Goal: Task Accomplishment & Management: Complete application form

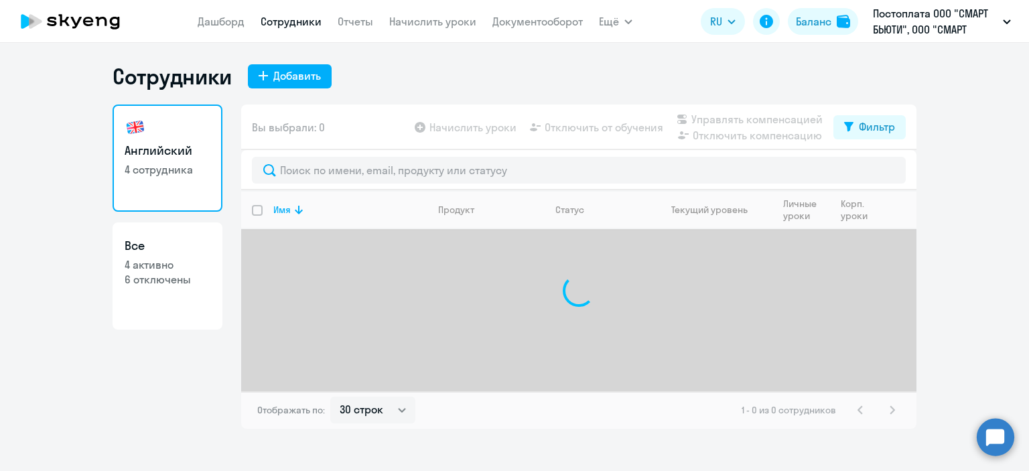
select select "30"
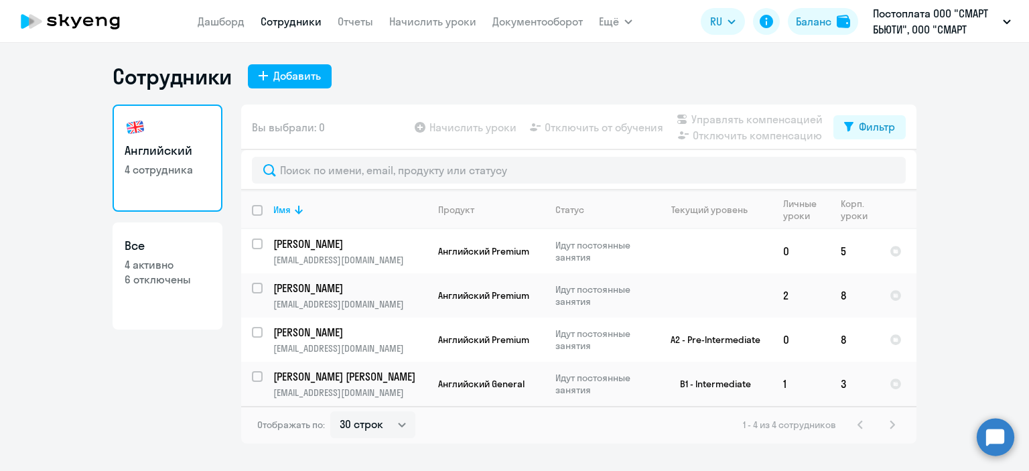
click at [463, 76] on div "Сотрудники Добавить" at bounding box center [515, 76] width 804 height 27
click at [299, 74] on div "Добавить" at bounding box center [297, 76] width 48 height 16
select select "english_adult_not_native_speaker"
select select "3"
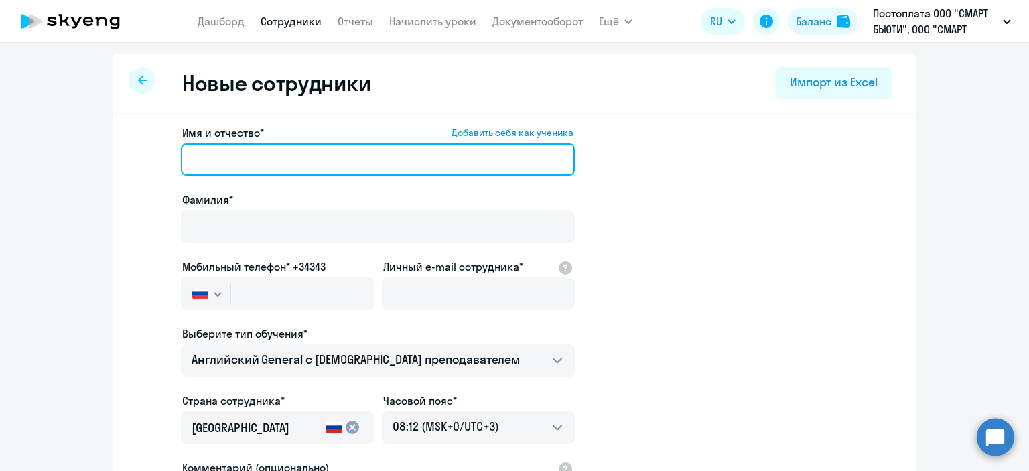
click at [281, 152] on input "Имя и отчество* Добавить себя как ученика" at bounding box center [378, 159] width 394 height 32
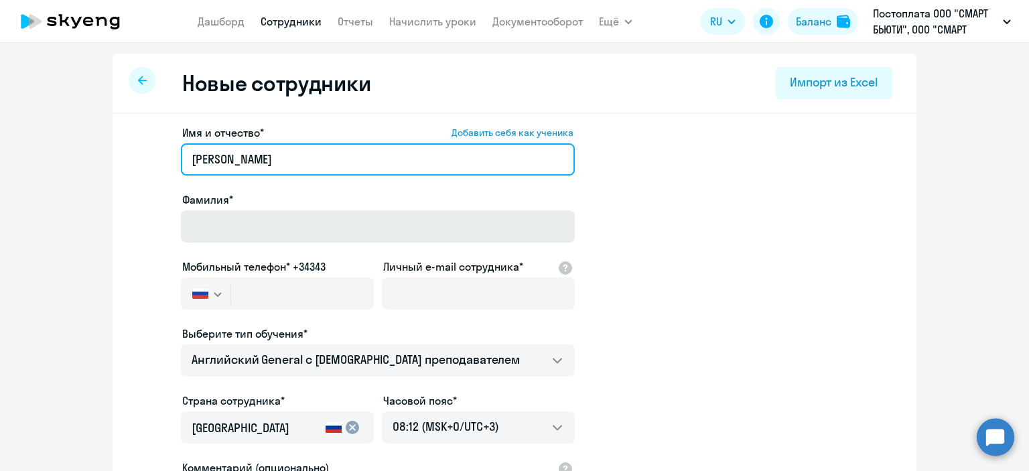
type input "Нина Евгеньевна"
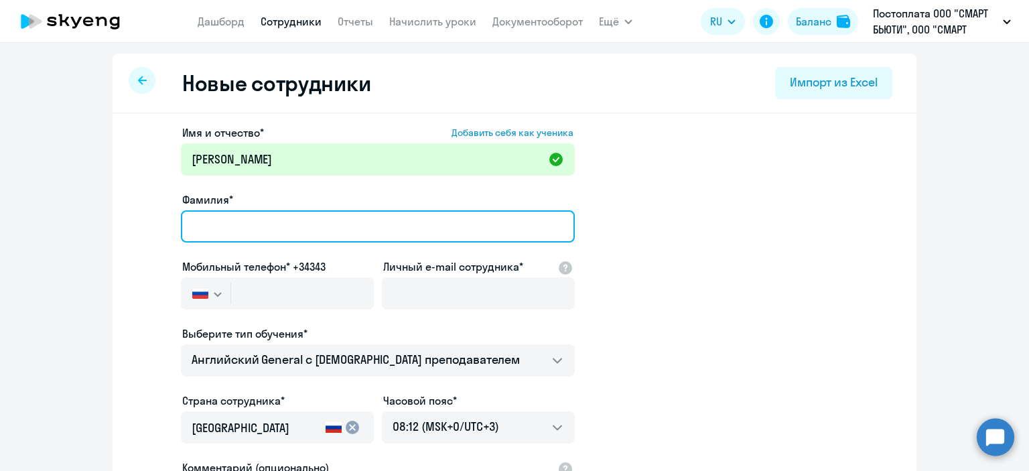
click at [238, 226] on input "Фамилия*" at bounding box center [378, 226] width 394 height 32
type input "Артамонова"
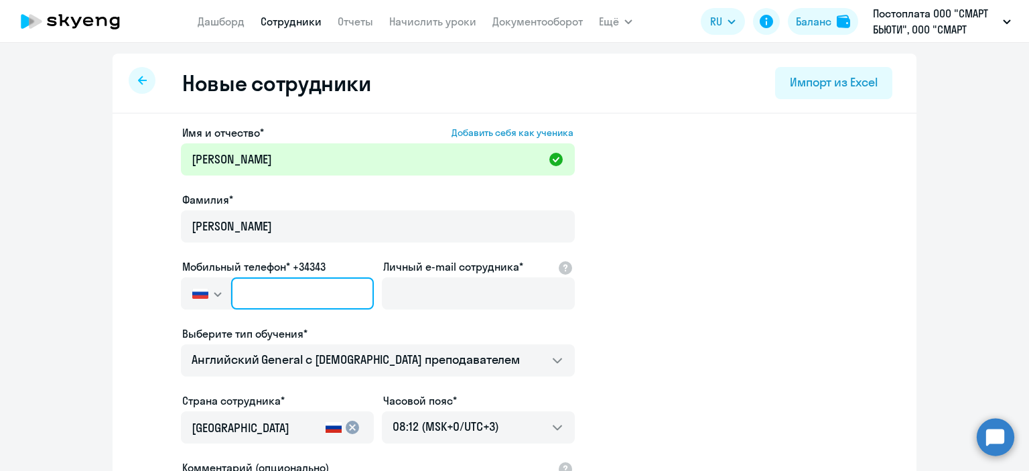
click at [260, 299] on input "text" at bounding box center [302, 293] width 143 height 32
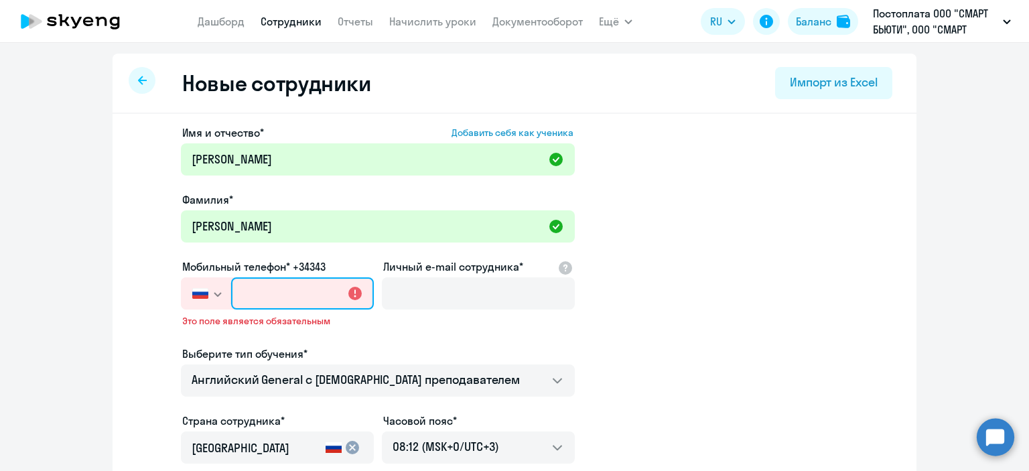
paste input "+7 977 683-10-89"
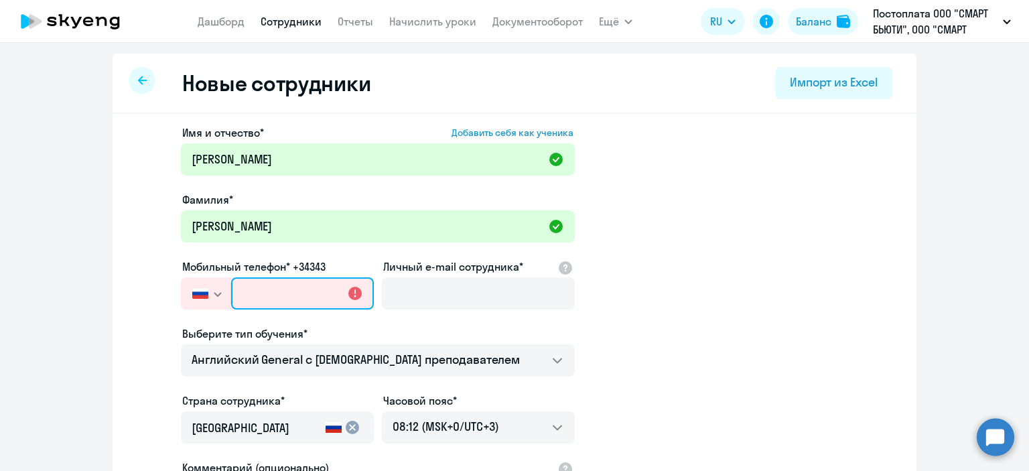
type input "+7 977 683-10-89"
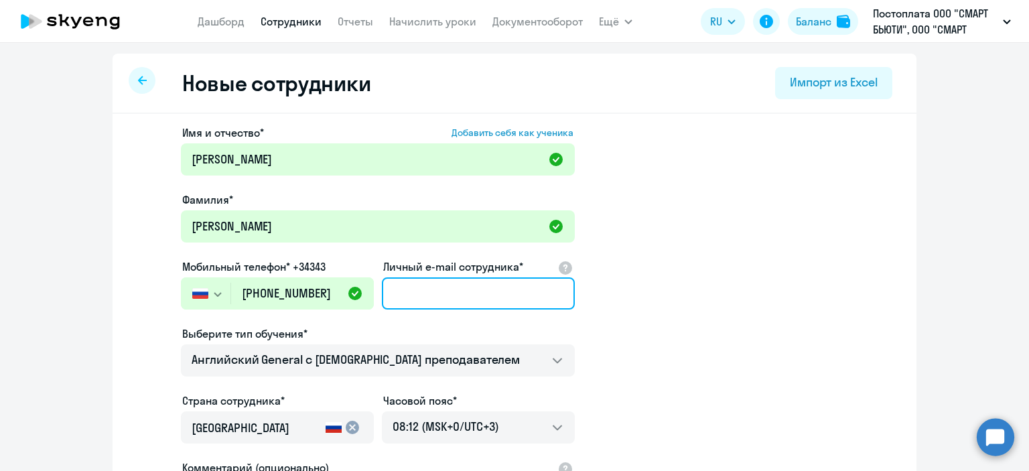
click at [470, 299] on input "Личный e-mail сотрудника*" at bounding box center [478, 293] width 193 height 32
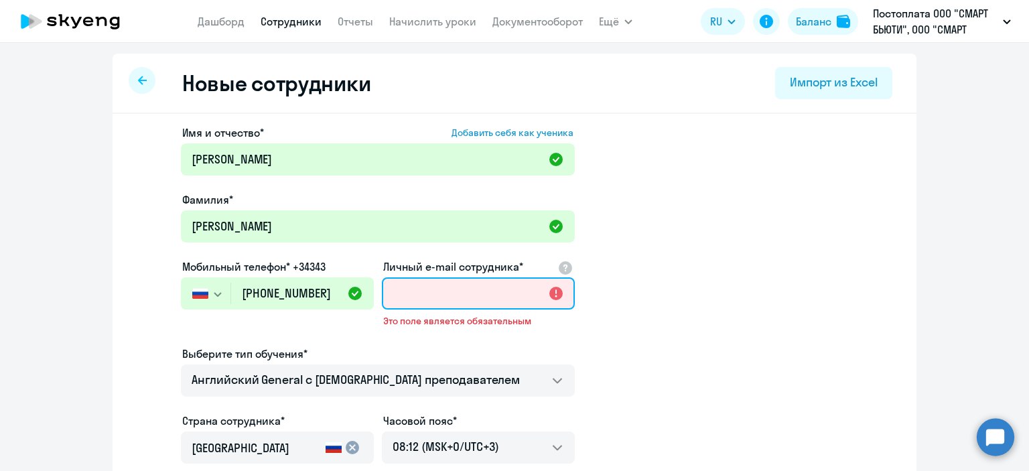
paste input "N.Artamonova@mixit.ru"
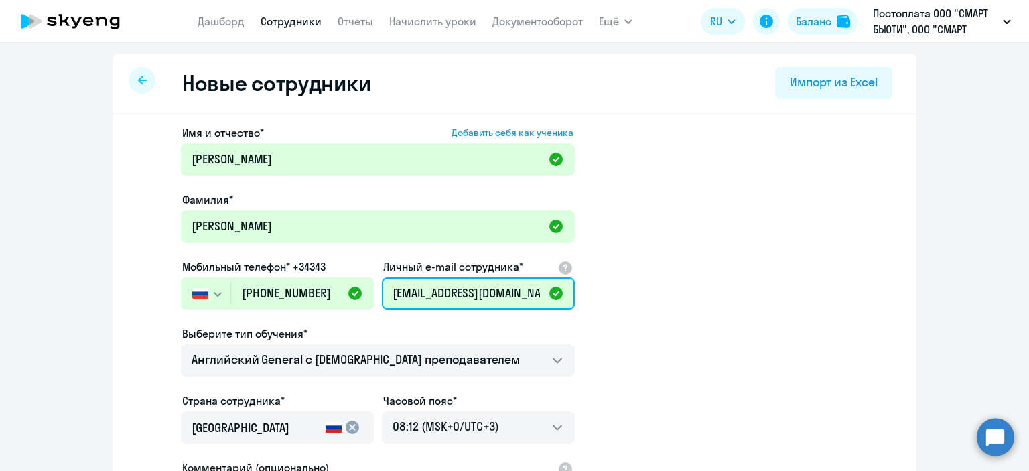
scroll to position [134, 0]
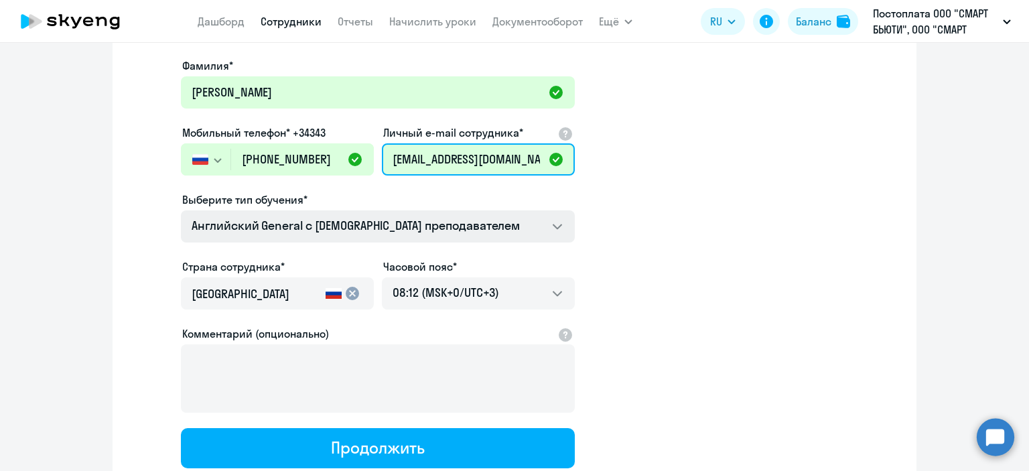
type input "N.Artamonova@mixit.ru"
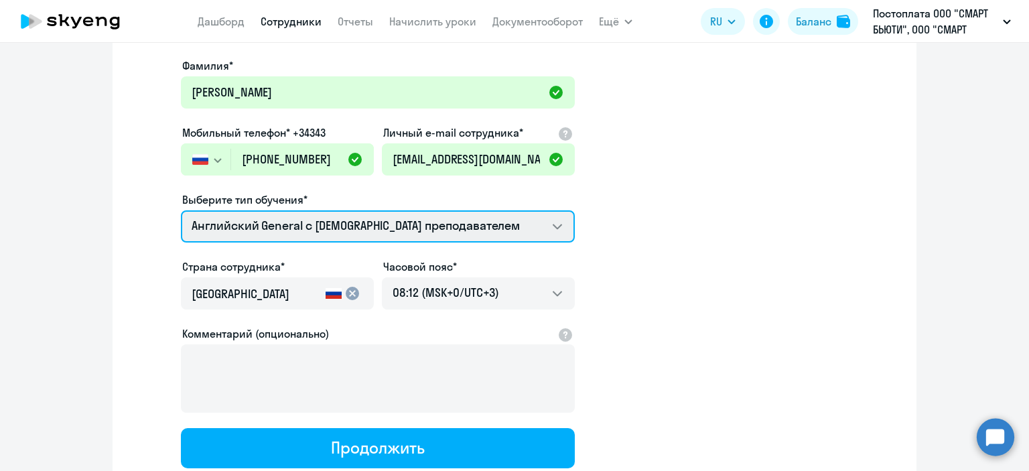
click at [339, 226] on select "Премиум английский с русскоговорящим преподавателем Английский General с русско…" at bounding box center [378, 226] width 394 height 32
click at [344, 230] on select "Премиум английский с русскоговорящим преподавателем Английский General с русско…" at bounding box center [378, 226] width 394 height 32
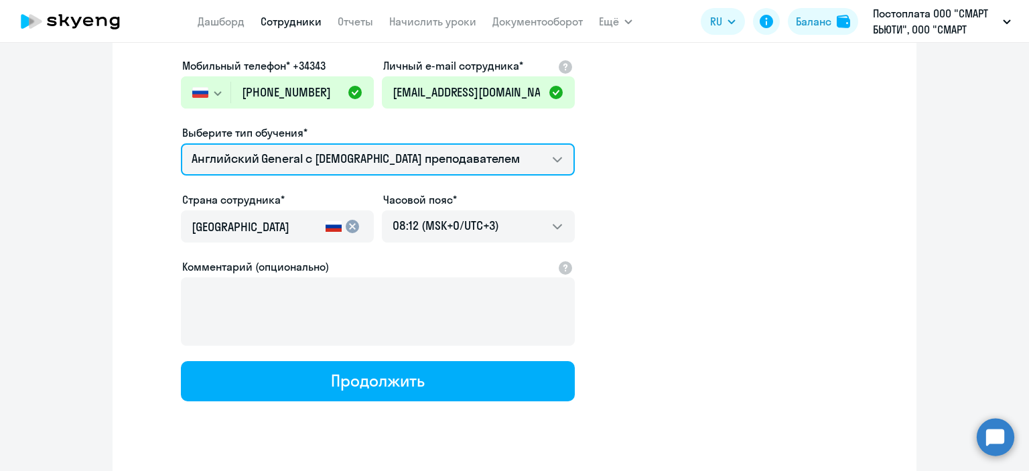
scroll to position [230, 0]
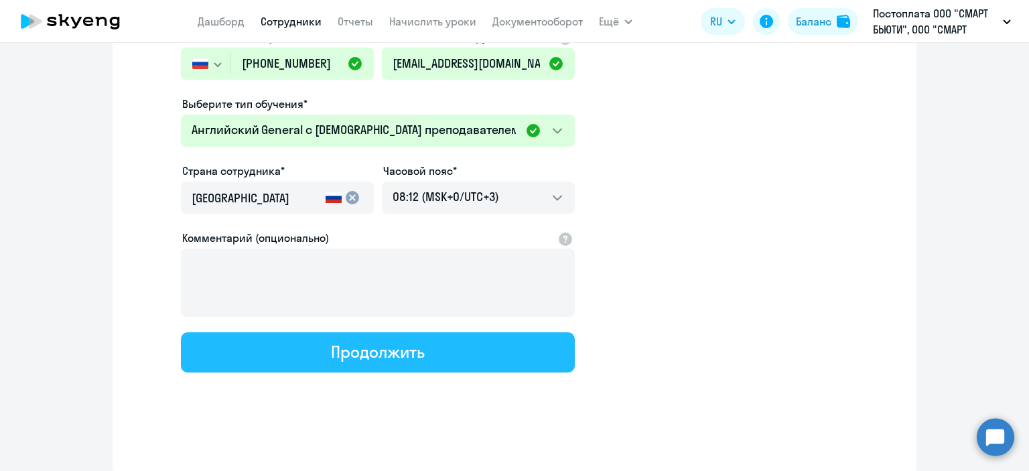
click at [500, 353] on button "Продолжить" at bounding box center [378, 352] width 394 height 40
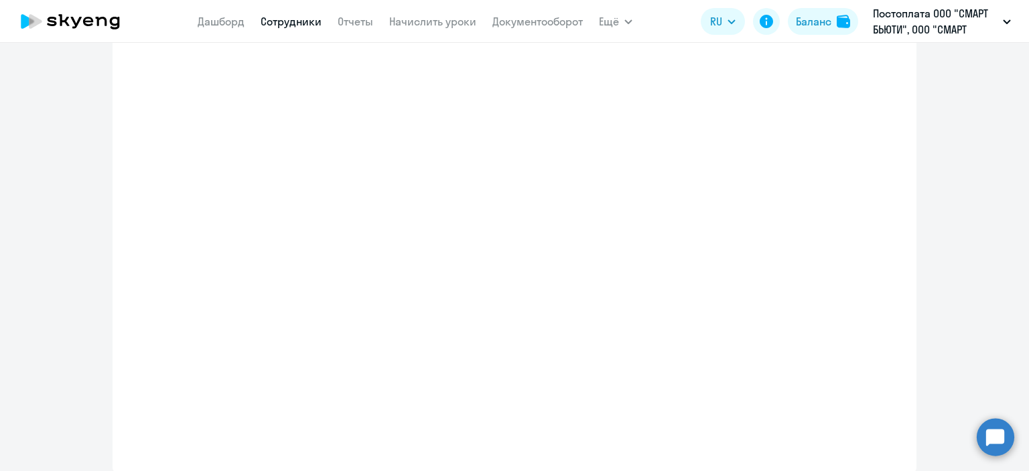
select select "english_adult_not_native_speaker"
select select "3"
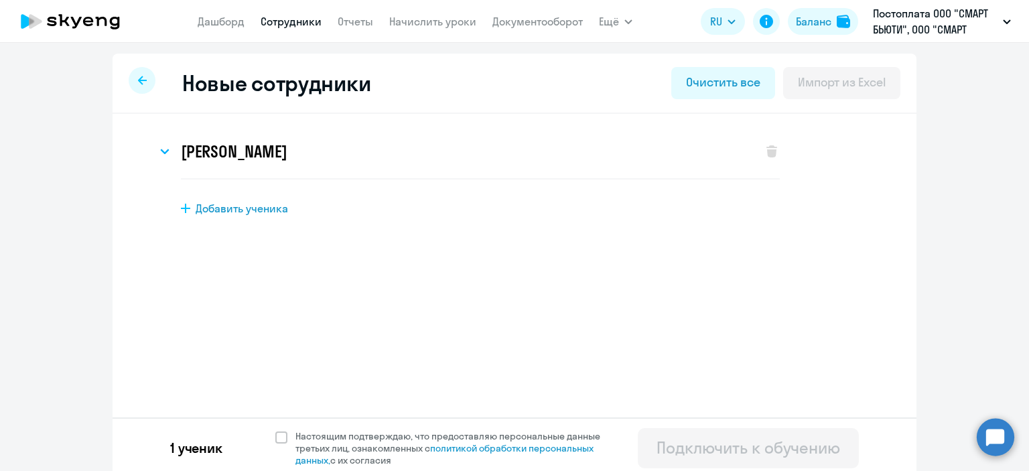
scroll to position [6, 0]
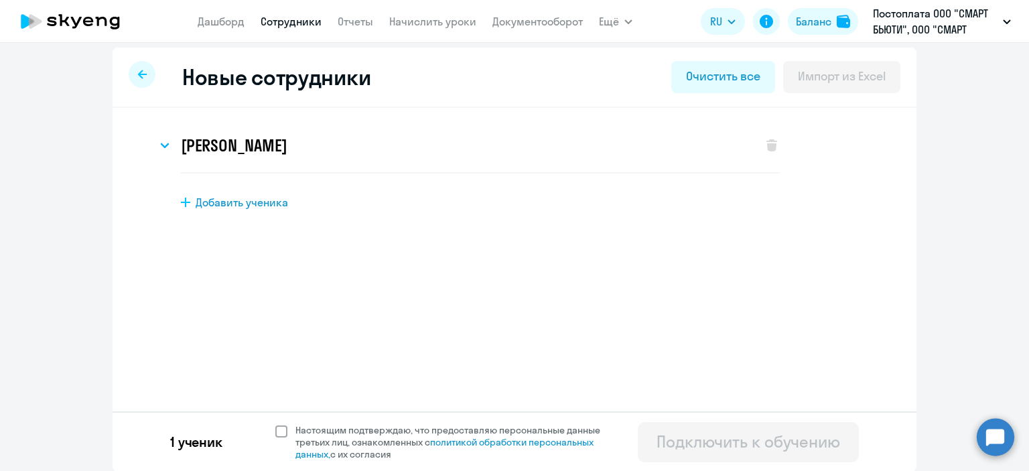
click at [275, 433] on span at bounding box center [281, 431] width 12 height 12
click at [275, 424] on input "Настоящим подтверждаю, что предоставляю персональные данные третьих лиц, ознако…" at bounding box center [275, 423] width 1 height 1
checkbox input "true"
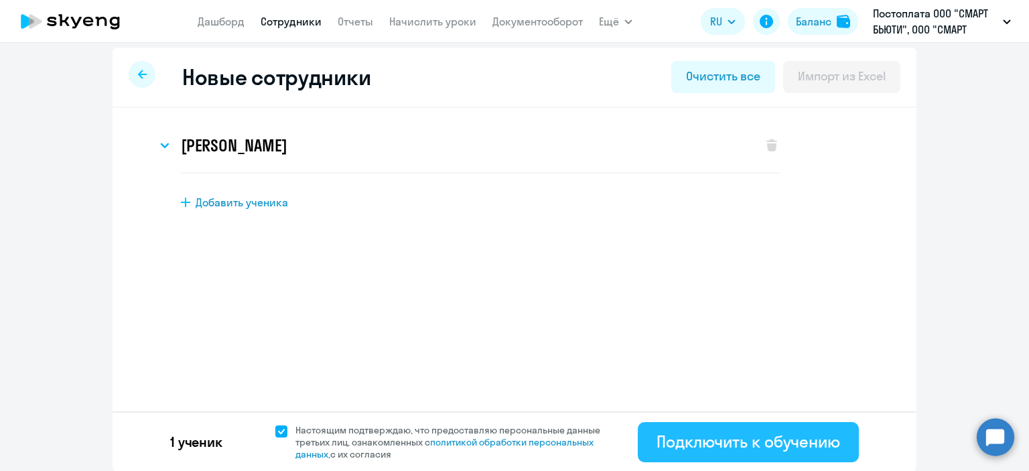
click at [750, 449] on div "Подключить к обучению" at bounding box center [747, 441] width 183 height 21
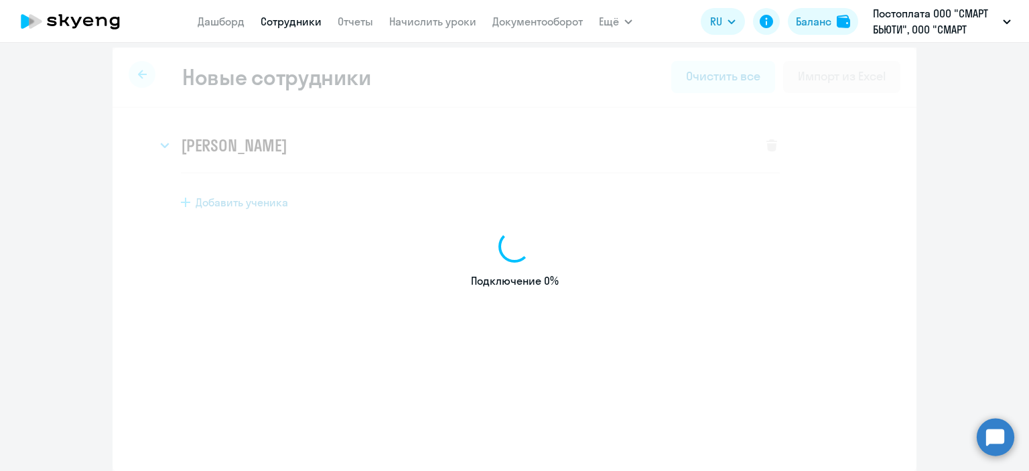
select select "english_adult_not_native_speaker"
select select "3"
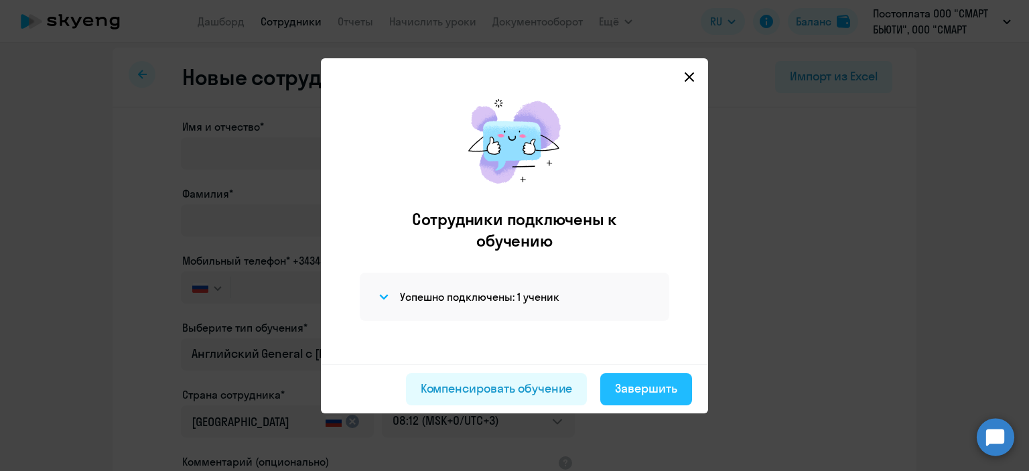
click at [635, 390] on div "Завершить" at bounding box center [646, 388] width 62 height 17
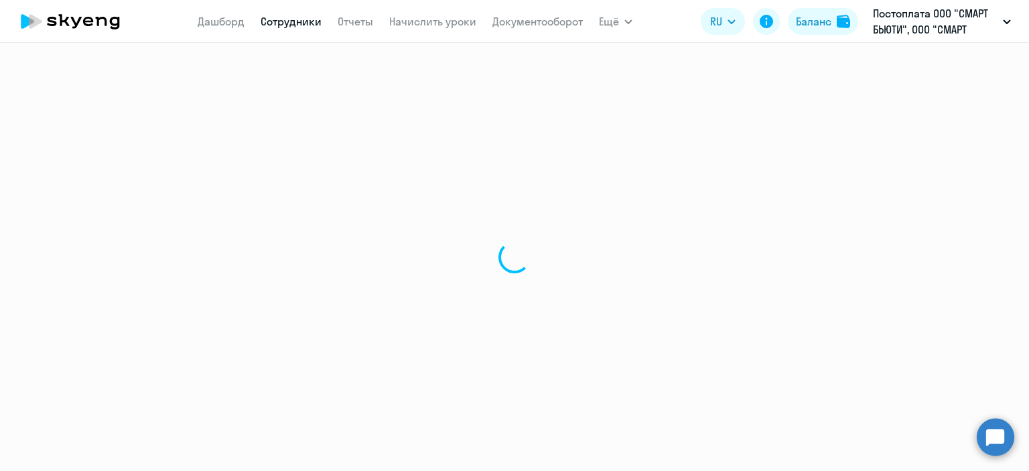
select select "30"
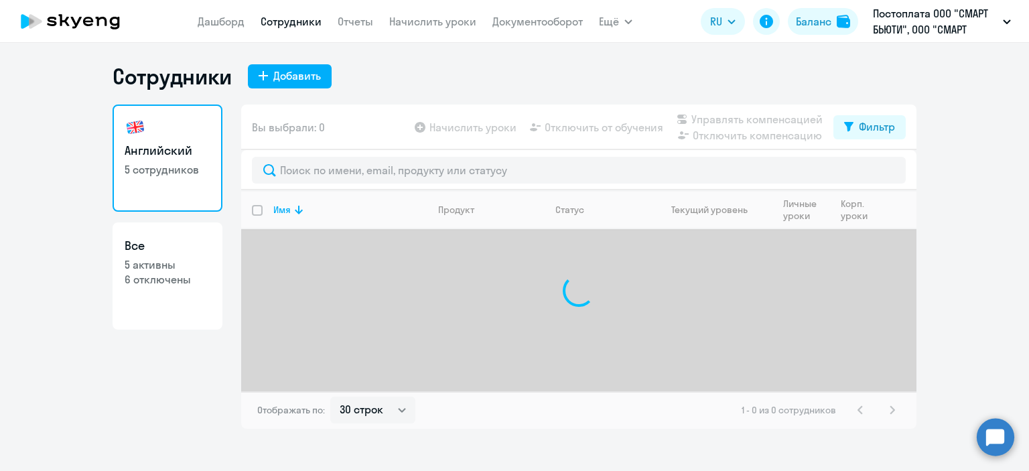
select select "30"
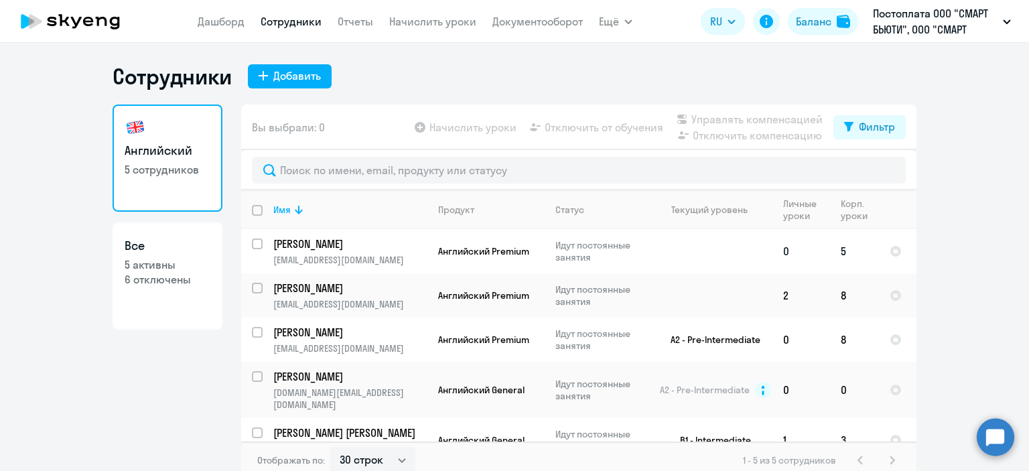
scroll to position [8, 0]
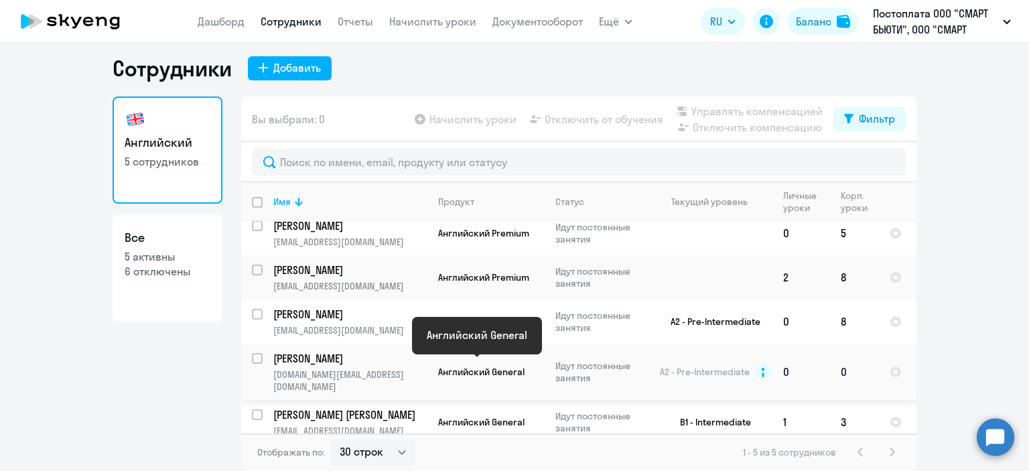
click at [457, 368] on span "Английский General" at bounding box center [481, 372] width 86 height 12
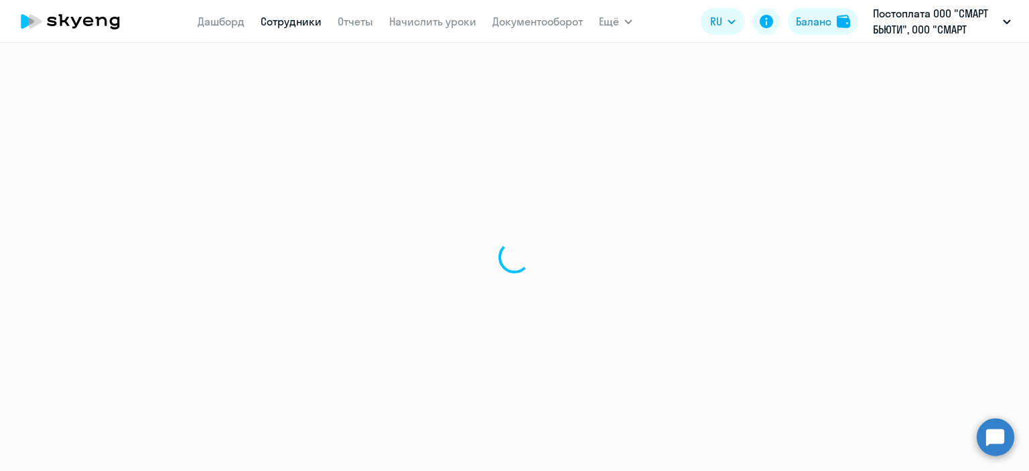
select select "english"
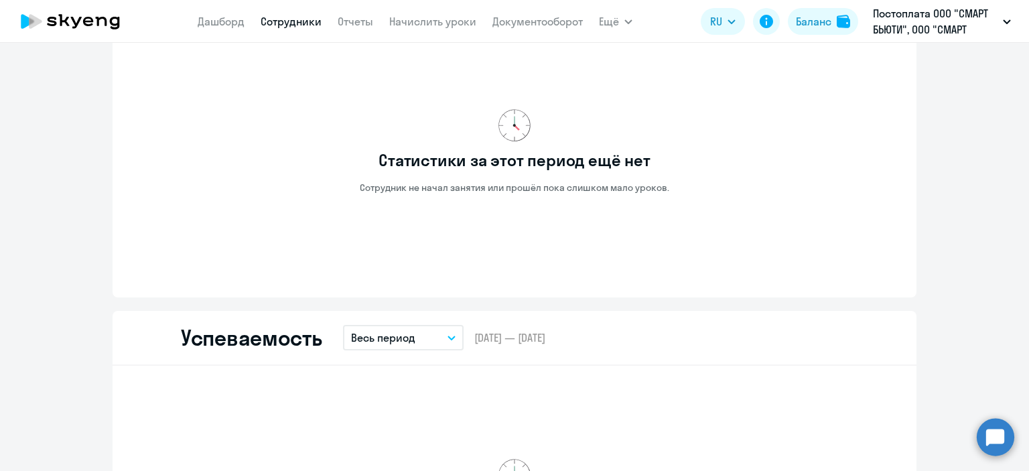
scroll to position [1071, 0]
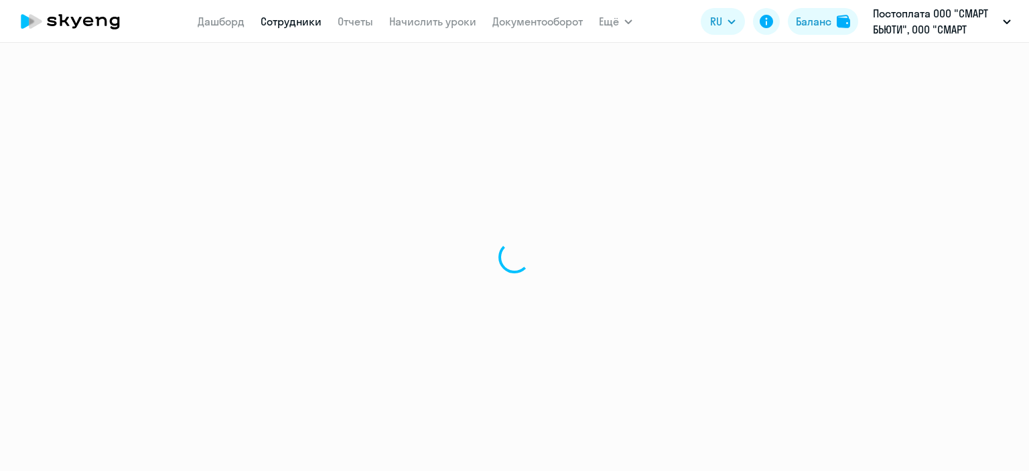
select select "english"
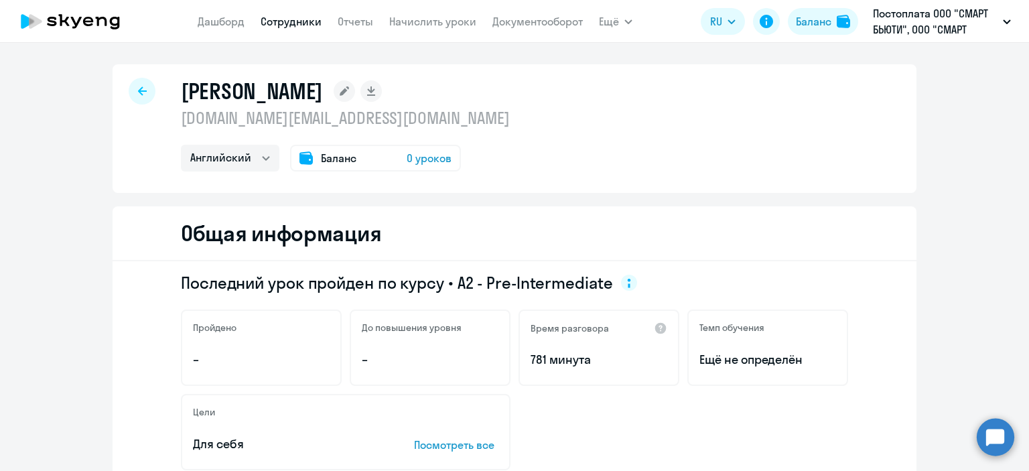
click at [138, 93] on icon at bounding box center [142, 90] width 9 height 9
select select "30"
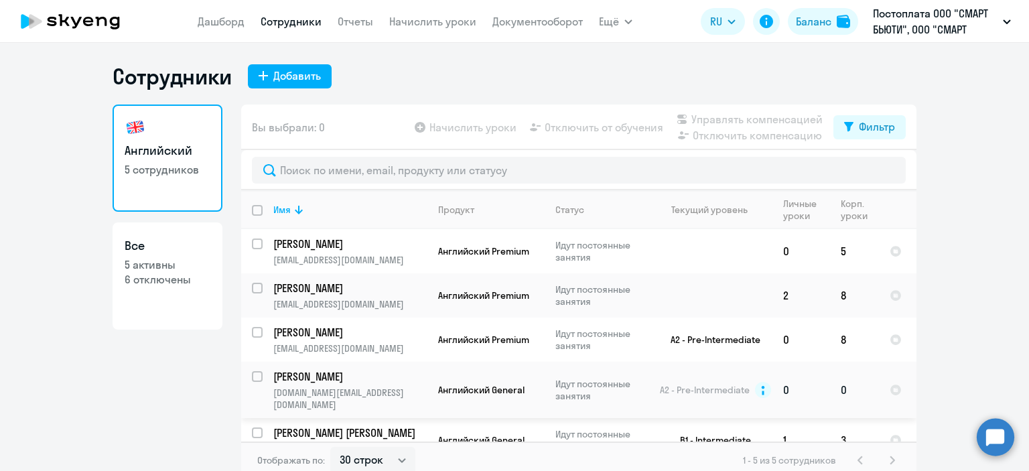
click at [289, 378] on p "Нина" at bounding box center [348, 376] width 151 height 15
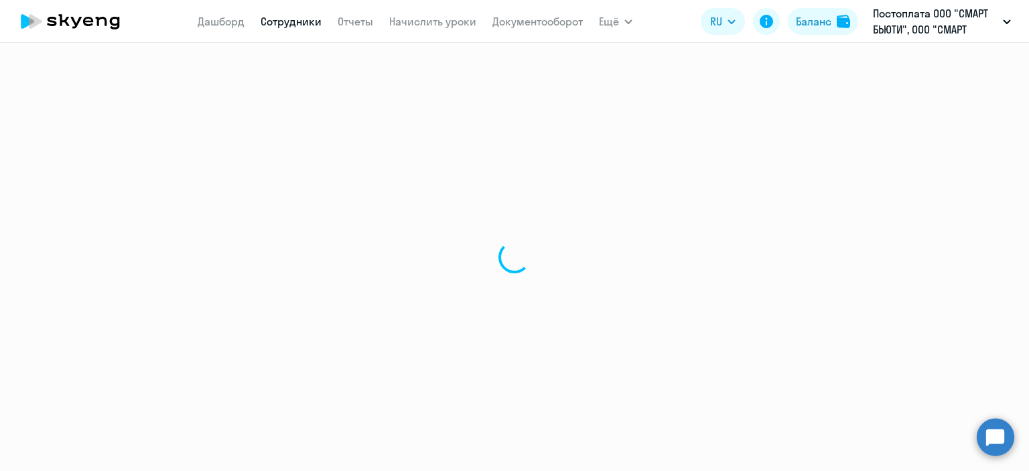
select select "english"
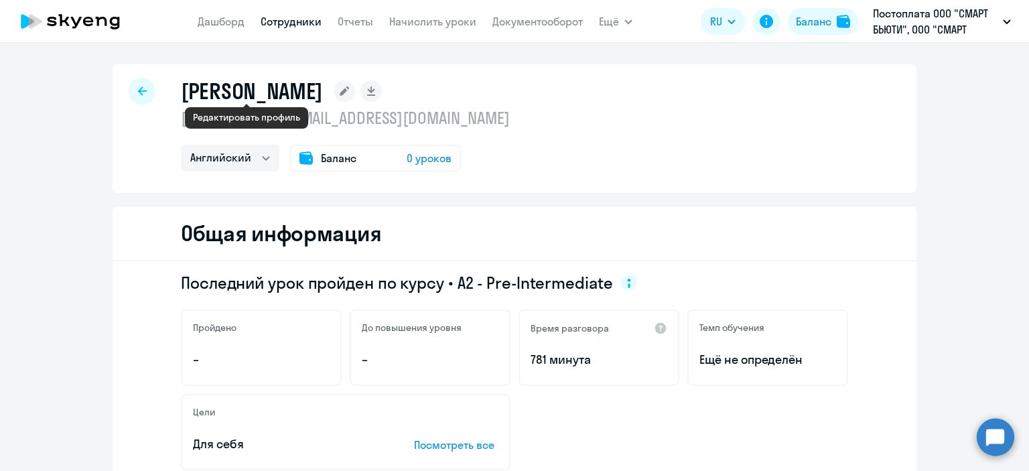
click at [340, 88] on icon at bounding box center [344, 90] width 9 height 9
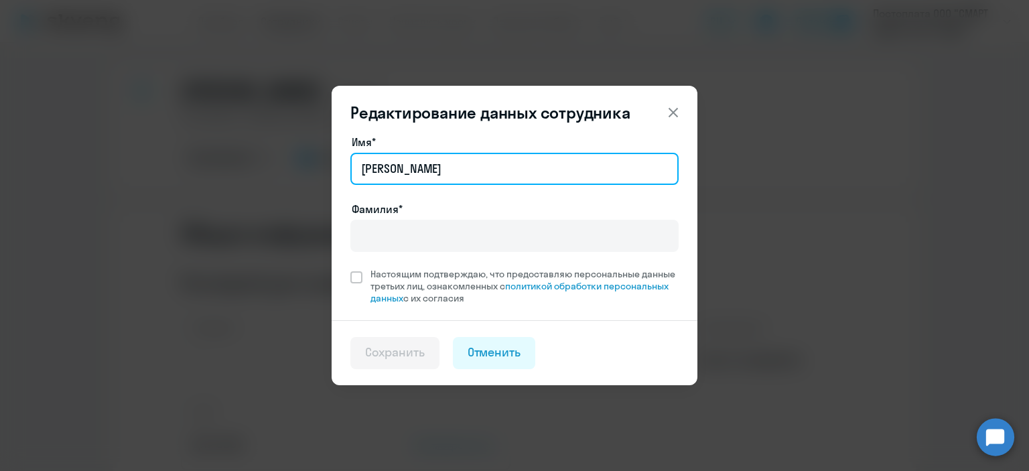
click at [431, 170] on input "Нина" at bounding box center [514, 169] width 328 height 32
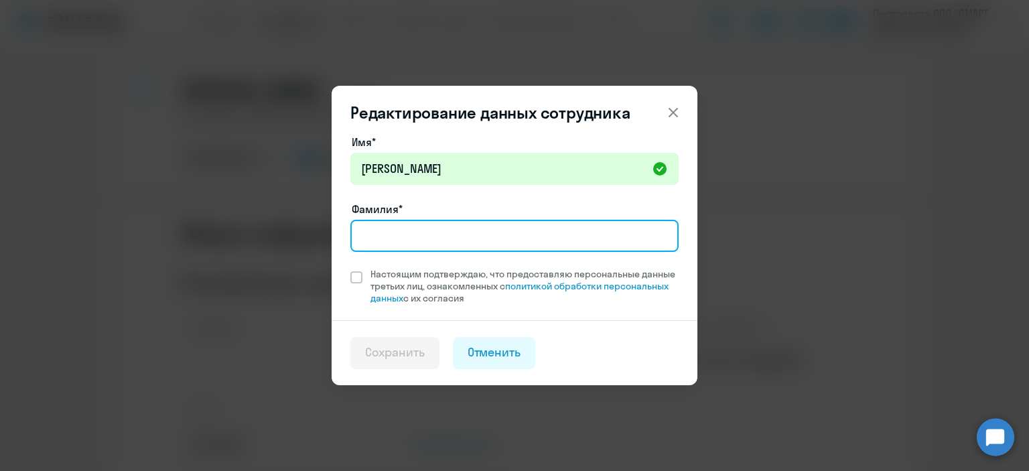
click at [396, 238] on input "Фамилия*" at bounding box center [514, 236] width 328 height 32
type input "Артамонова"
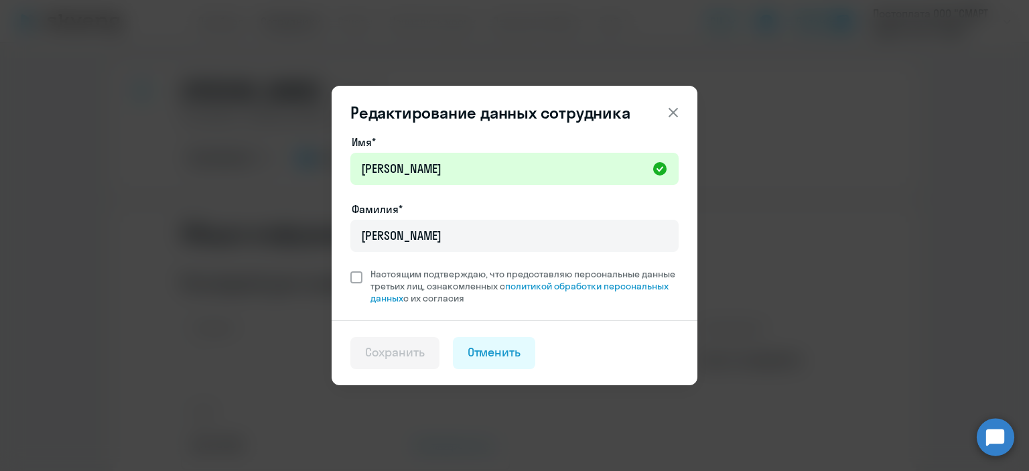
click at [356, 281] on span at bounding box center [356, 277] width 12 height 12
click at [350, 268] on input "Настоящим подтверждаю, что предоставляю персональные данные третьих лиц, ознако…" at bounding box center [350, 267] width 1 height 1
checkbox input "true"
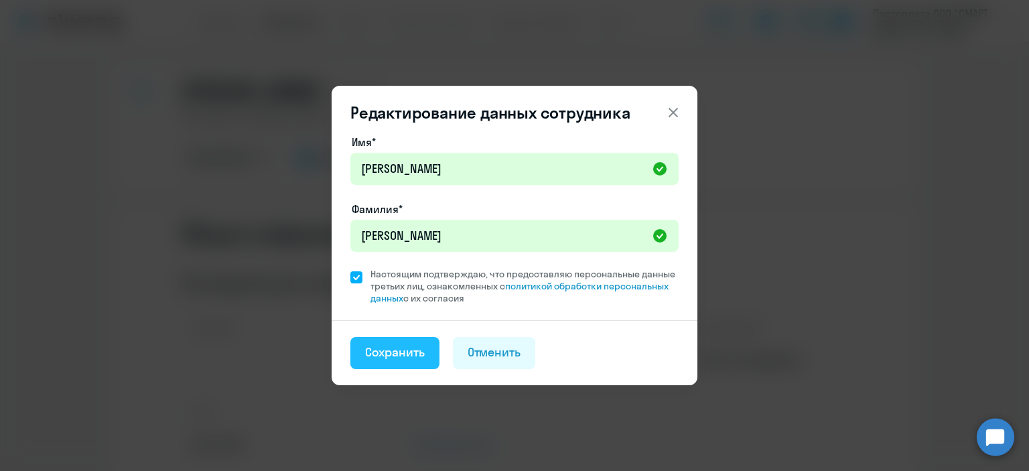
click at [413, 356] on div "Сохранить" at bounding box center [395, 352] width 60 height 17
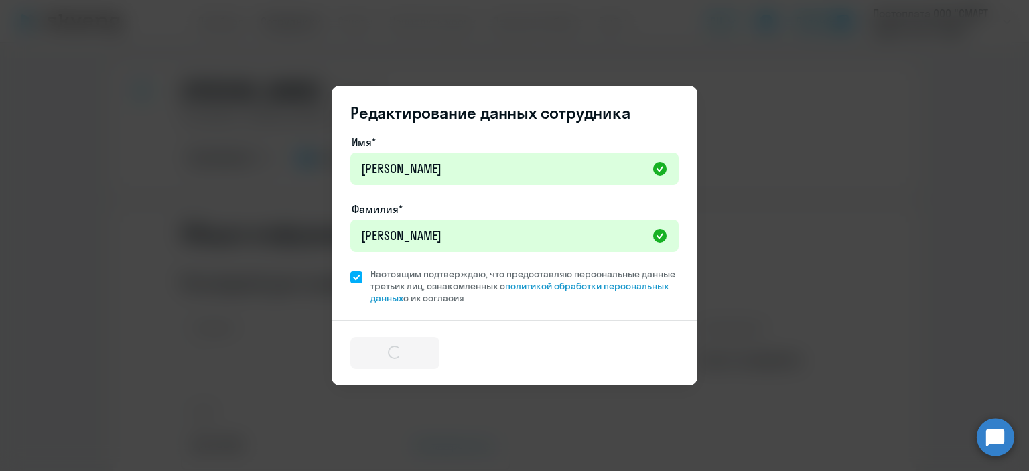
select select "english"
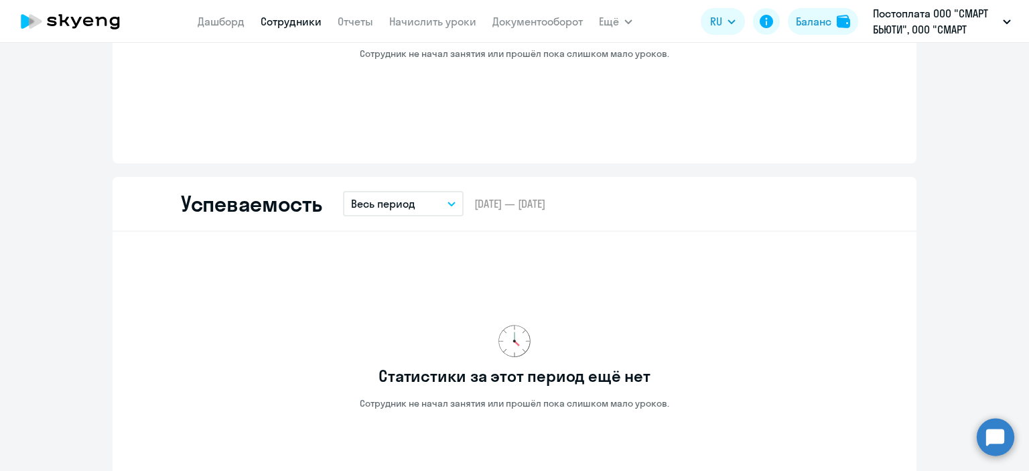
scroll to position [1005, 0]
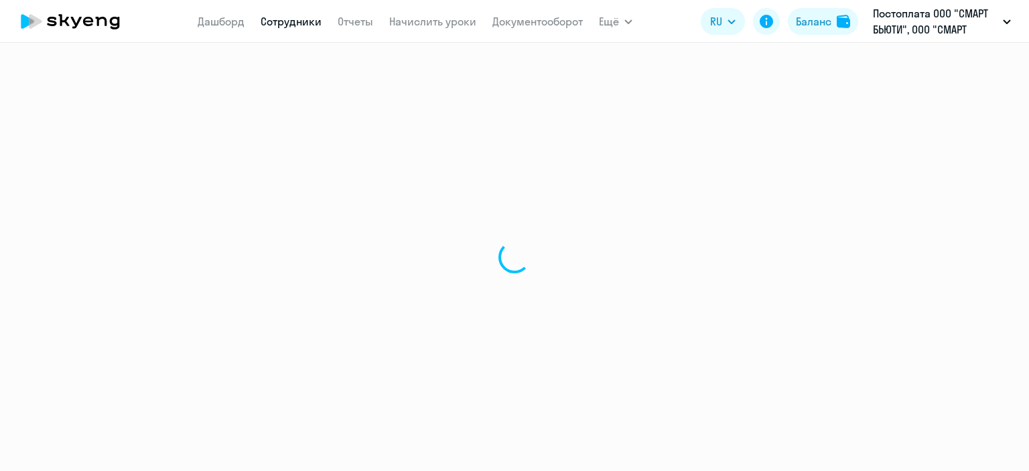
select select "english"
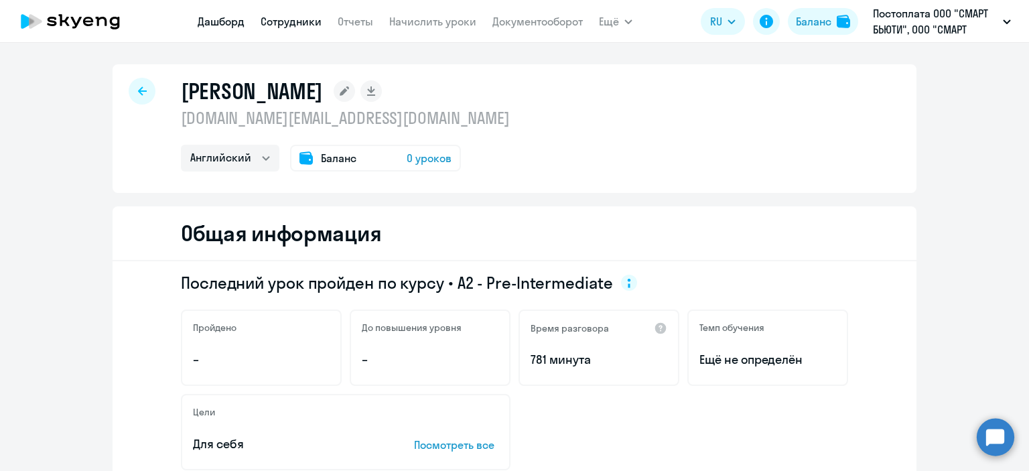
click at [208, 19] on link "Дашборд" at bounding box center [221, 21] width 47 height 13
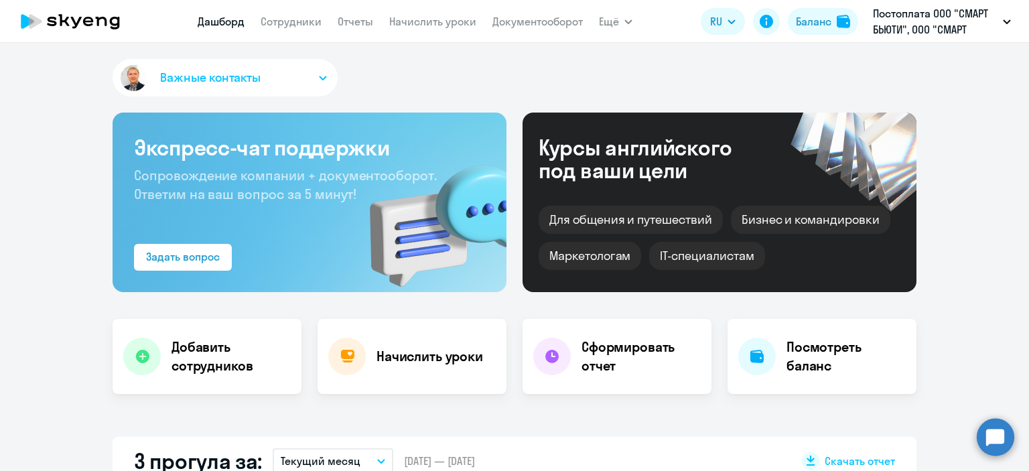
click at [179, 82] on span "Важные контакты" at bounding box center [210, 77] width 100 height 17
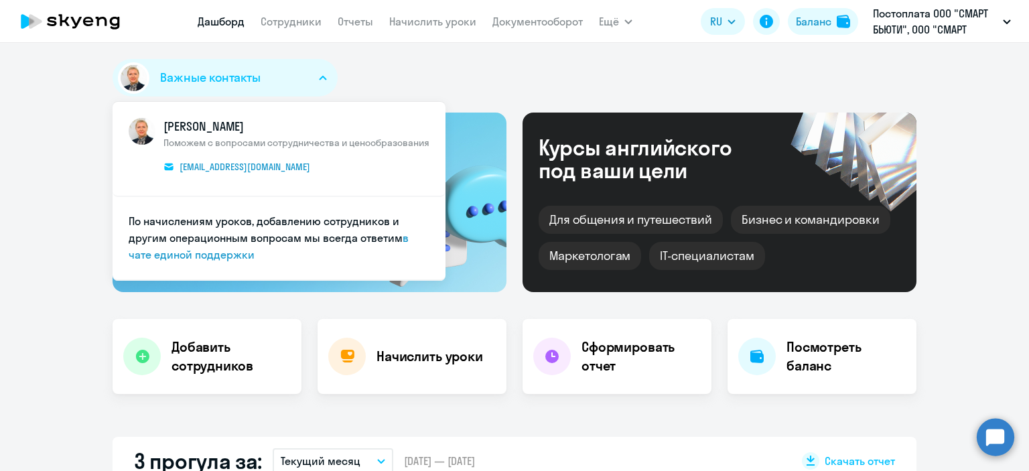
click at [471, 69] on div "Важные контакты [PERSON_NAME] с вопросами сотрудничества и ценообразования [EMA…" at bounding box center [515, 80] width 804 height 43
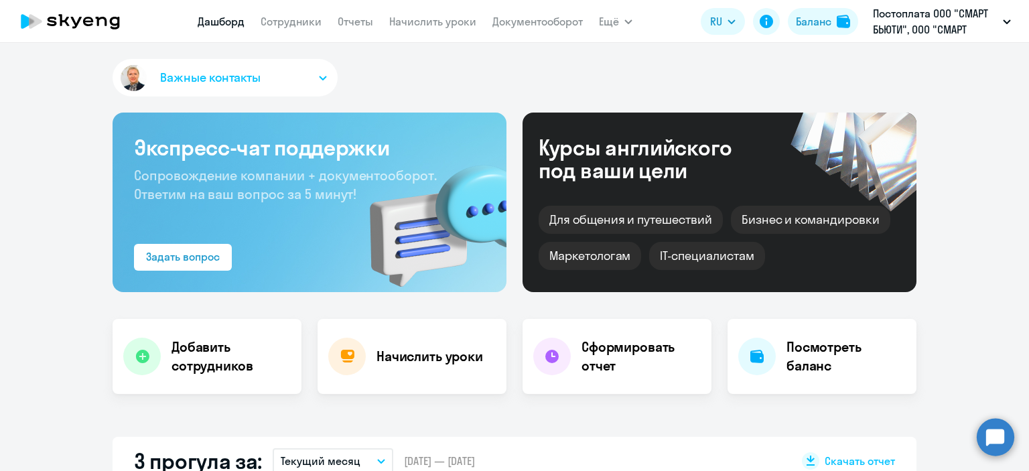
click at [437, 63] on div "Важные контакты [PERSON_NAME] с вопросами сотрудничества и ценообразования [EMA…" at bounding box center [515, 80] width 804 height 43
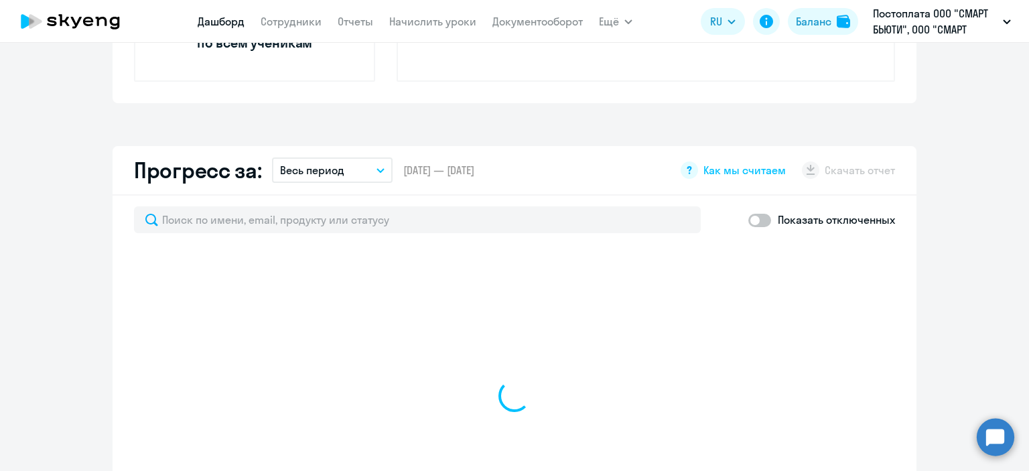
scroll to position [871, 0]
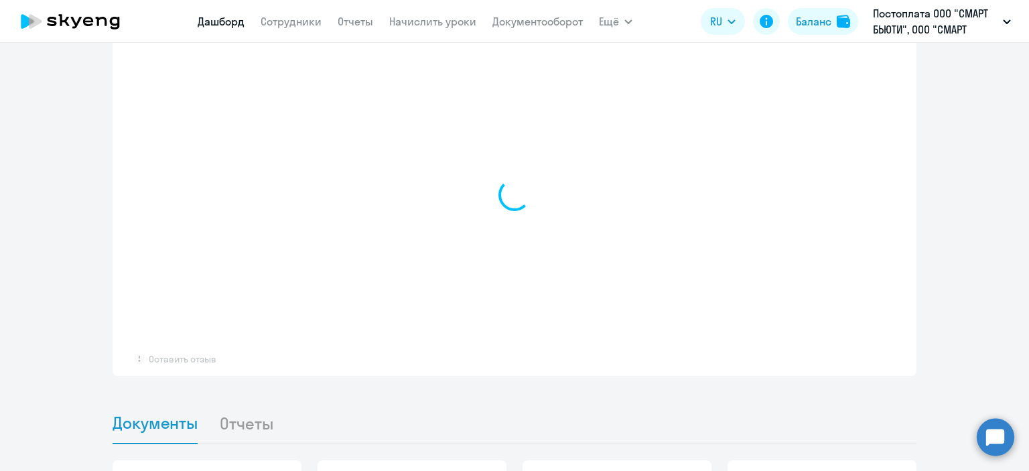
select select "30"
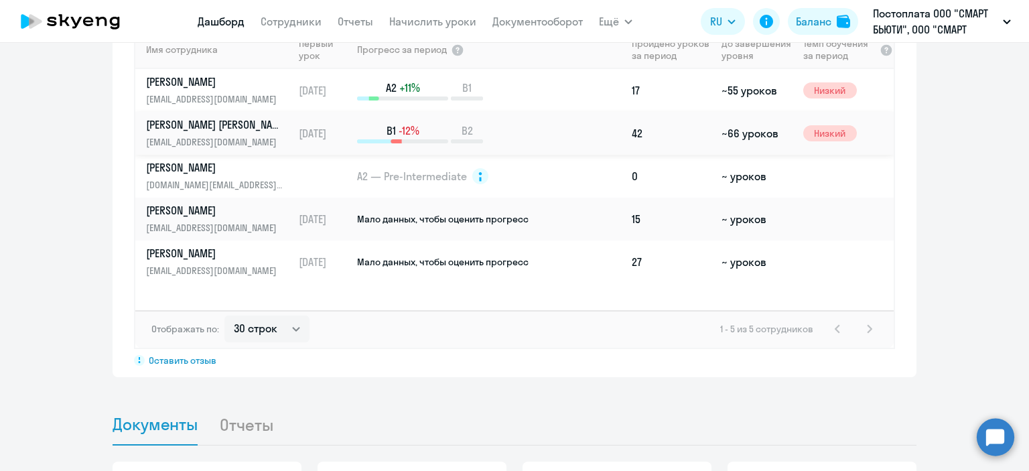
scroll to position [844, 0]
